Goal: Information Seeking & Learning: Learn about a topic

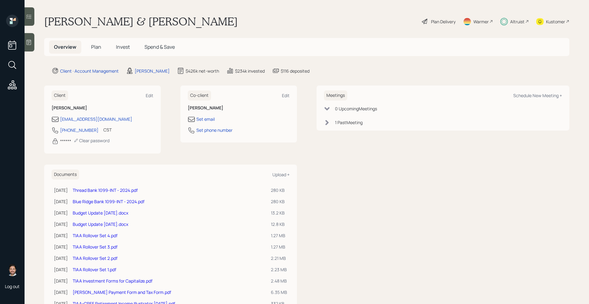
click at [128, 49] on span "Invest" at bounding box center [123, 47] width 14 height 7
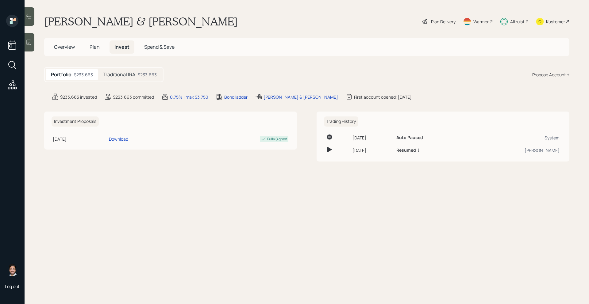
drag, startPoint x: 149, startPoint y: 75, endPoint x: 164, endPoint y: 77, distance: 15.4
click at [149, 75] on div "$233,663" at bounding box center [147, 74] width 19 height 6
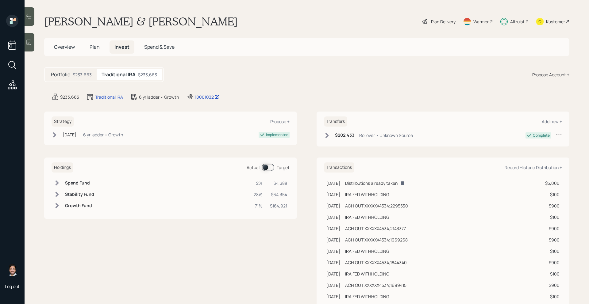
click at [267, 168] on span at bounding box center [267, 167] width 13 height 7
click at [517, 21] on div "Altruist" at bounding box center [517, 21] width 14 height 6
